Goal: Task Accomplishment & Management: Manage account settings

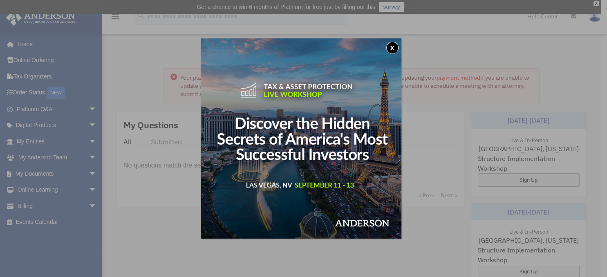
click at [395, 49] on button "x" at bounding box center [392, 48] width 12 height 12
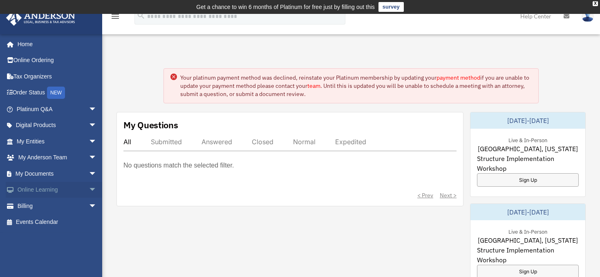
click at [34, 188] on link "Online Learning arrow_drop_down" at bounding box center [57, 190] width 103 height 16
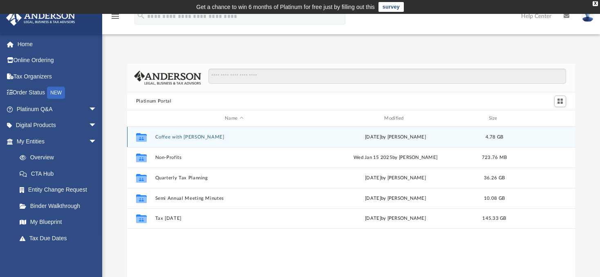
scroll to position [179, 441]
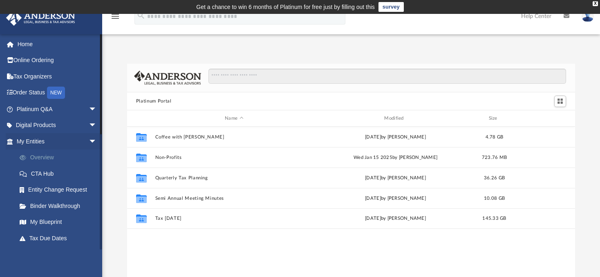
click at [44, 157] on link "Overview" at bounding box center [60, 158] width 98 height 16
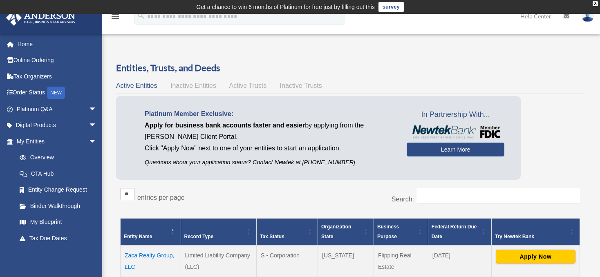
click at [252, 86] on span "Active Trusts" at bounding box center [248, 85] width 38 height 7
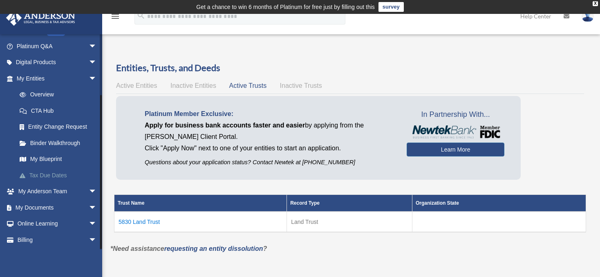
scroll to position [78, 0]
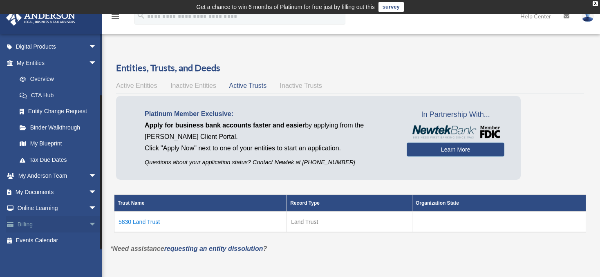
click at [89, 226] on span "arrow_drop_down" at bounding box center [97, 224] width 16 height 17
click at [89, 226] on span "arrow_drop_up" at bounding box center [97, 224] width 16 height 17
click at [89, 226] on span "arrow_drop_down" at bounding box center [97, 224] width 16 height 17
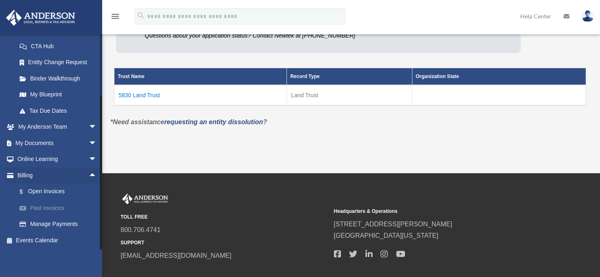
scroll to position [129, 0]
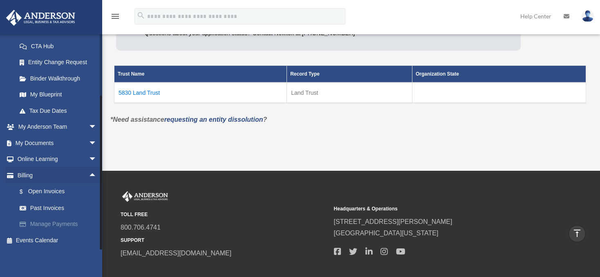
click at [51, 228] on link "Manage Payments" at bounding box center [60, 224] width 98 height 16
click at [52, 222] on link "Manage Payments" at bounding box center [60, 224] width 98 height 16
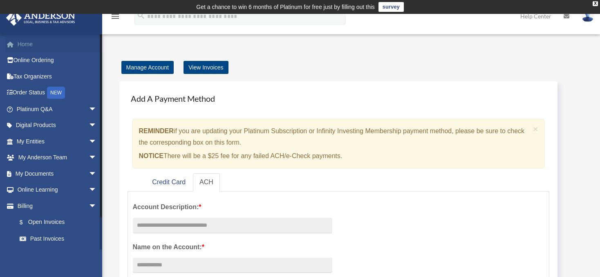
click at [24, 45] on link "Home" at bounding box center [57, 44] width 103 height 16
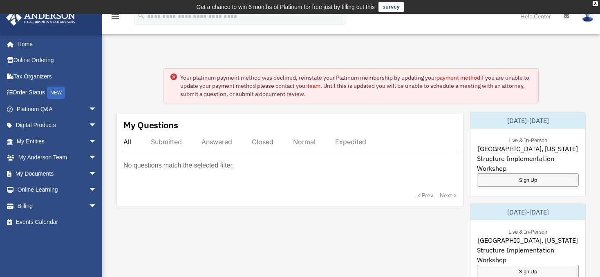
click at [587, 16] on img at bounding box center [587, 16] width 12 height 12
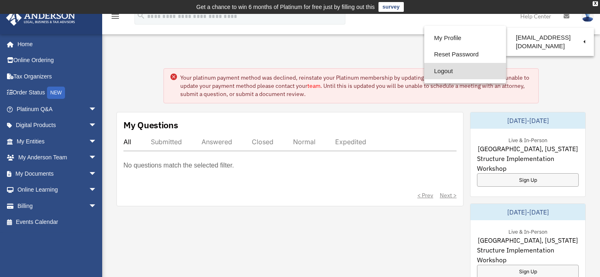
click at [440, 73] on link "Logout" at bounding box center [465, 71] width 82 height 17
